Goal: Task Accomplishment & Management: Complete application form

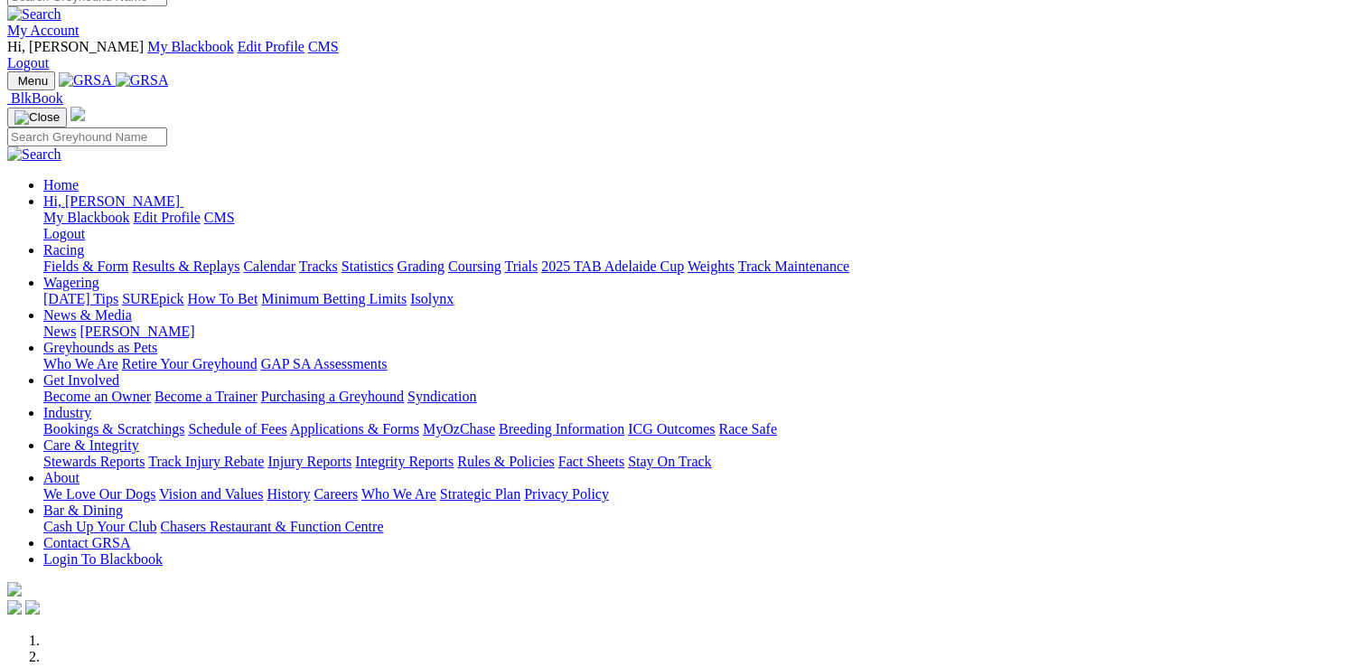
scroll to position [633, 0]
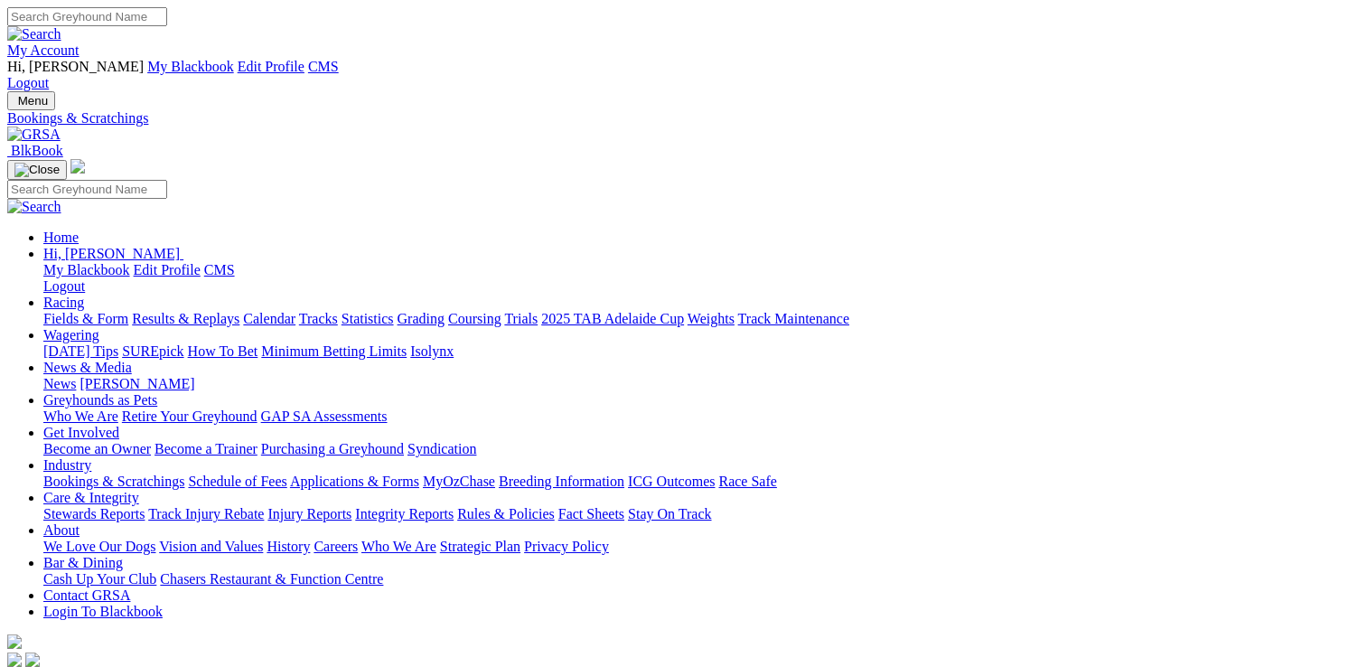
scroll to position [284, 0]
